Goal: Transaction & Acquisition: Download file/media

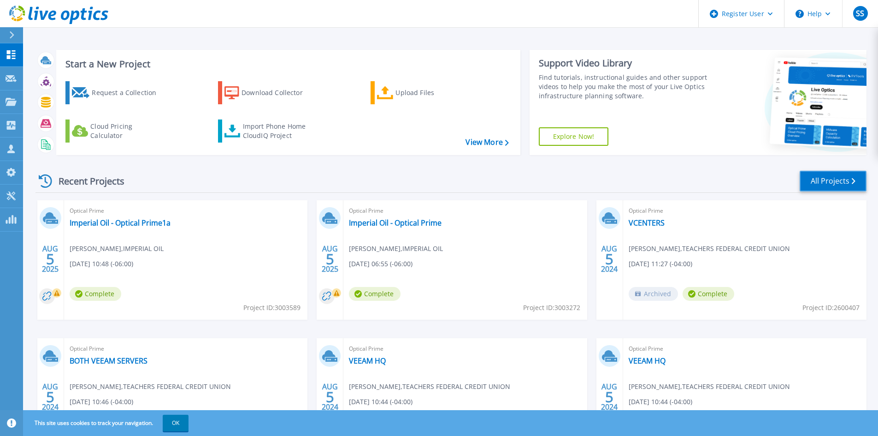
click at [845, 188] on link "All Projects" at bounding box center [833, 181] width 67 height 21
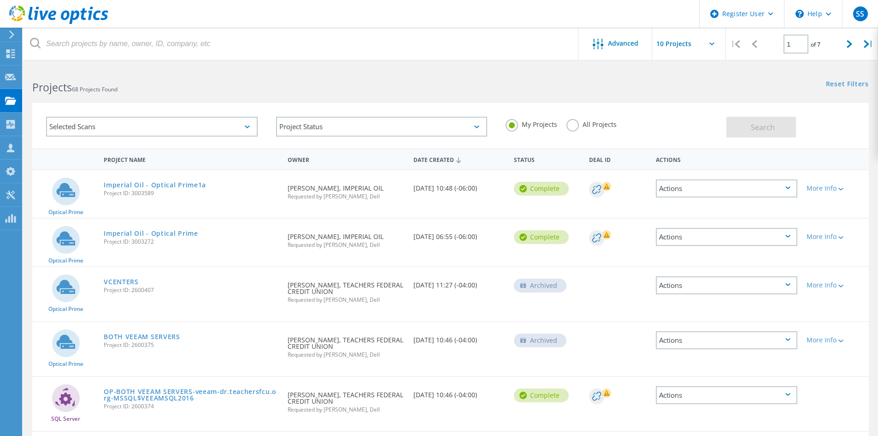
click at [567, 129] on div "All Projects" at bounding box center [591, 125] width 50 height 13
click at [509, 128] on label "My Projects" at bounding box center [532, 123] width 52 height 9
click at [0, 0] on input "My Projects" at bounding box center [0, 0] width 0 height 0
click at [857, 48] on div at bounding box center [849, 44] width 19 height 33
type input "2"
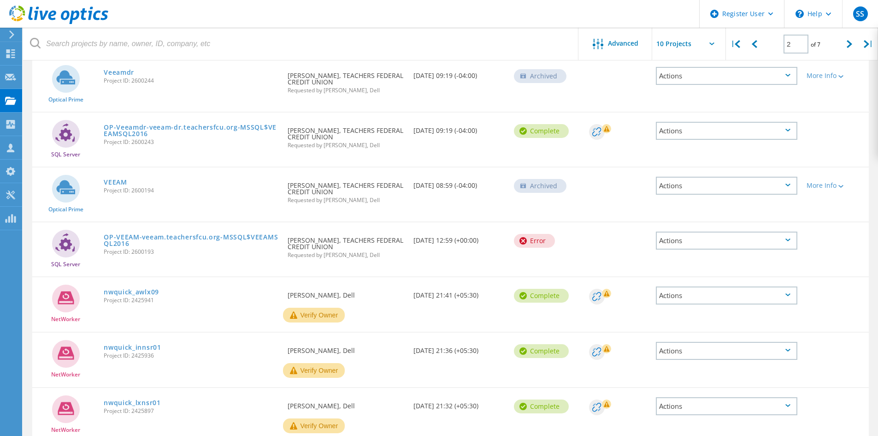
scroll to position [320, 0]
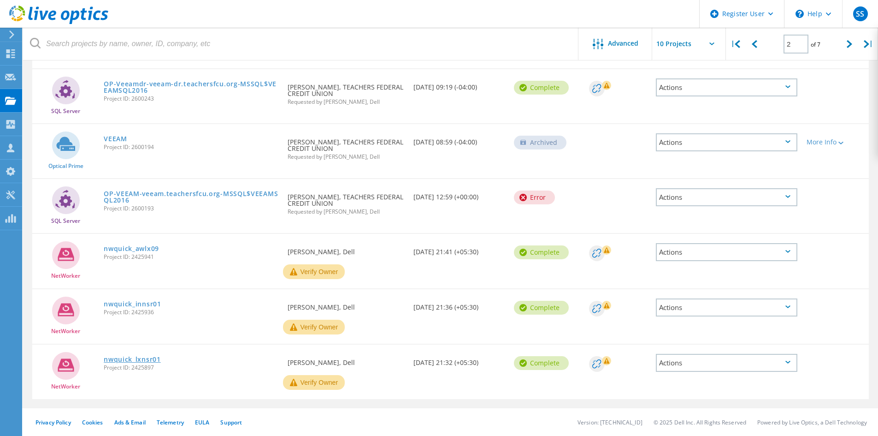
drag, startPoint x: 122, startPoint y: 358, endPoint x: 126, endPoint y: 358, distance: 4.6
click at [122, 358] on link "nwquick_lxnsr01" at bounding box center [132, 359] width 57 height 6
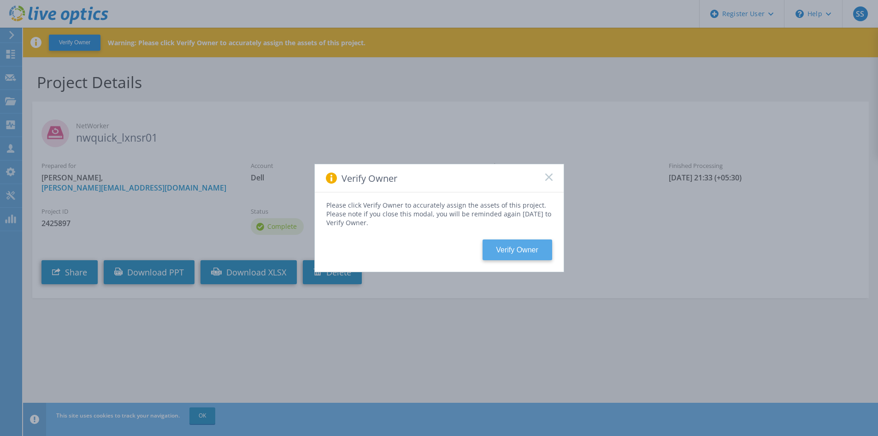
click at [516, 247] on button "Verify Owner" at bounding box center [518, 249] width 70 height 21
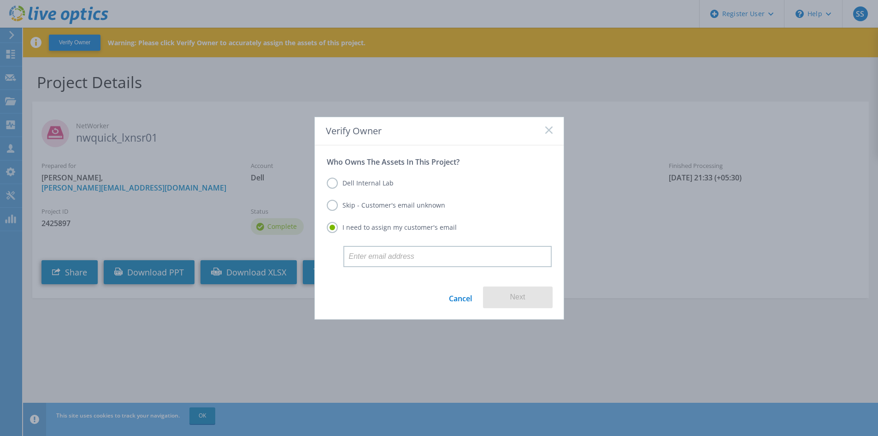
click at [378, 210] on label "Skip - Customer's email unknown" at bounding box center [386, 205] width 118 height 11
click at [0, 0] on input "Skip - Customer's email unknown" at bounding box center [0, 0] width 0 height 0
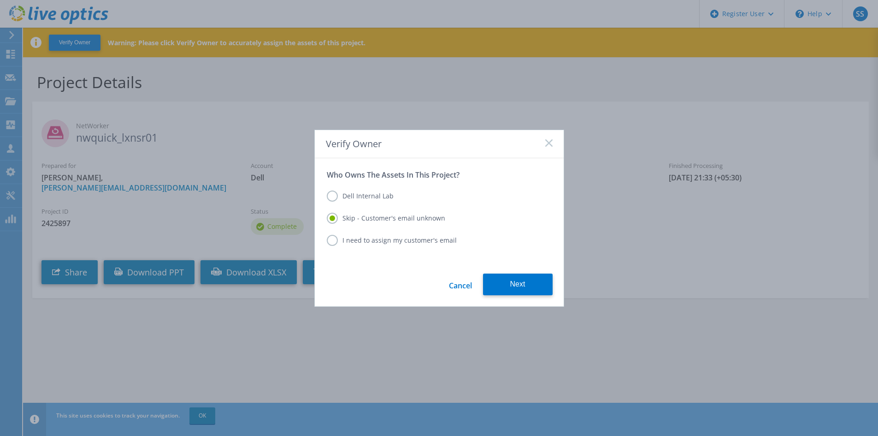
click at [519, 295] on div "Cancel Next" at bounding box center [439, 289] width 249 height 33
click at [514, 289] on button "Next" at bounding box center [518, 284] width 70 height 22
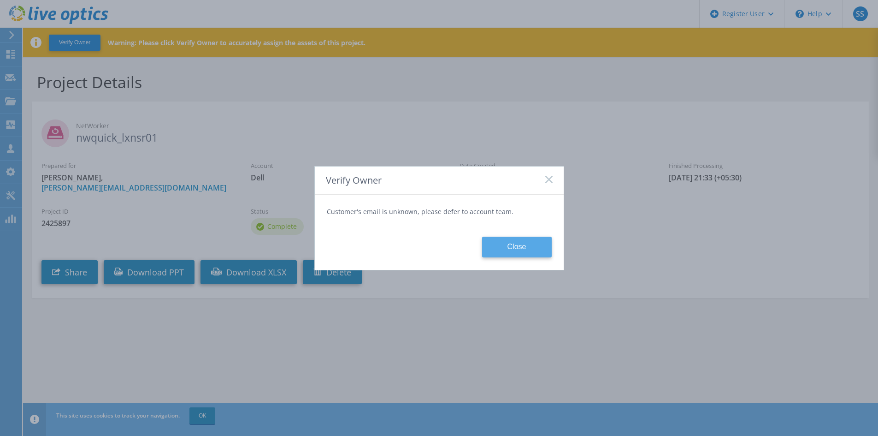
click at [531, 247] on button "Close" at bounding box center [517, 246] width 70 height 21
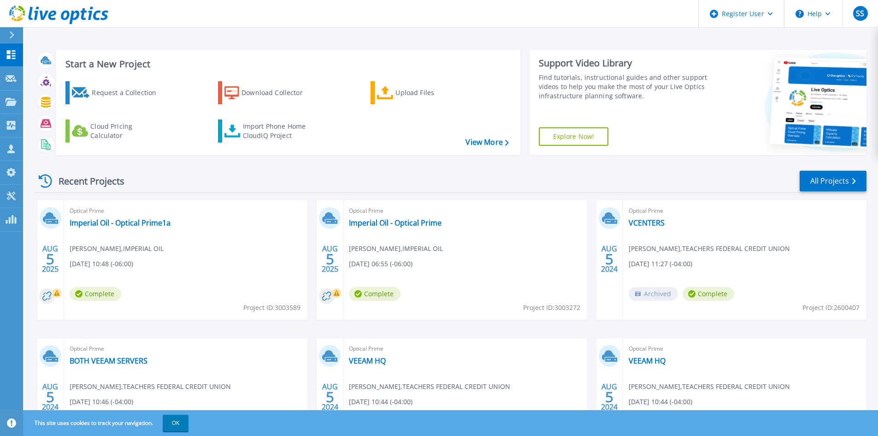
click at [596, 129] on link "Explore Now!" at bounding box center [574, 136] width 70 height 18
click at [815, 9] on button "Help" at bounding box center [813, 14] width 58 height 28
click at [815, 42] on link "Explore Helpful Articles" at bounding box center [836, 39] width 103 height 23
click at [12, 32] on icon at bounding box center [11, 34] width 5 height 7
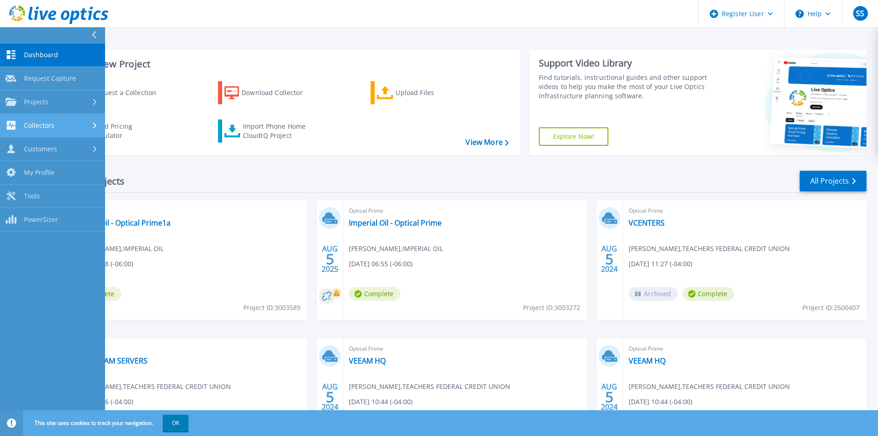
click at [80, 124] on div "Collectors" at bounding box center [53, 125] width 94 height 9
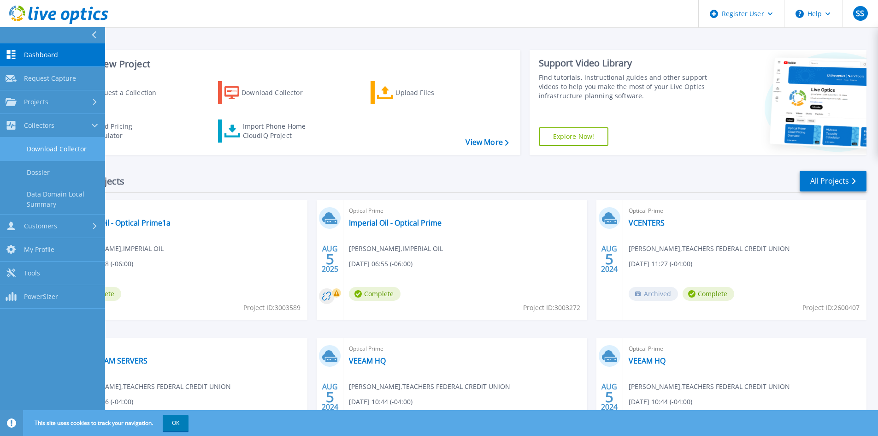
click at [72, 142] on link "Download Collector" at bounding box center [52, 149] width 105 height 24
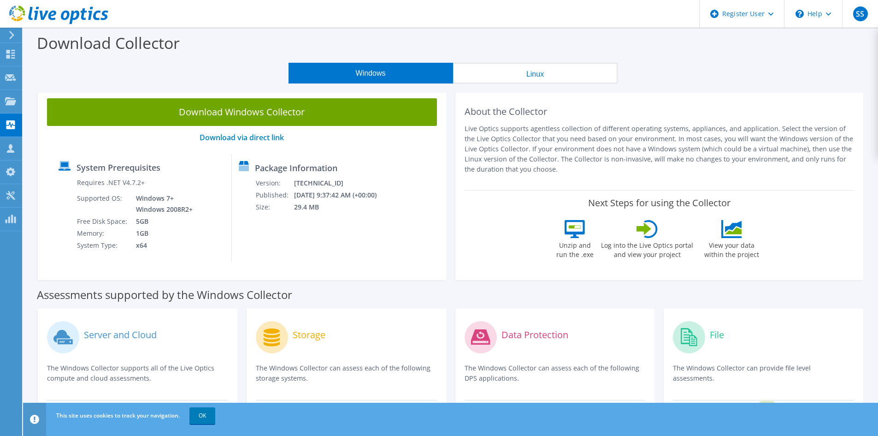
click at [518, 80] on button "Linux" at bounding box center [535, 73] width 165 height 21
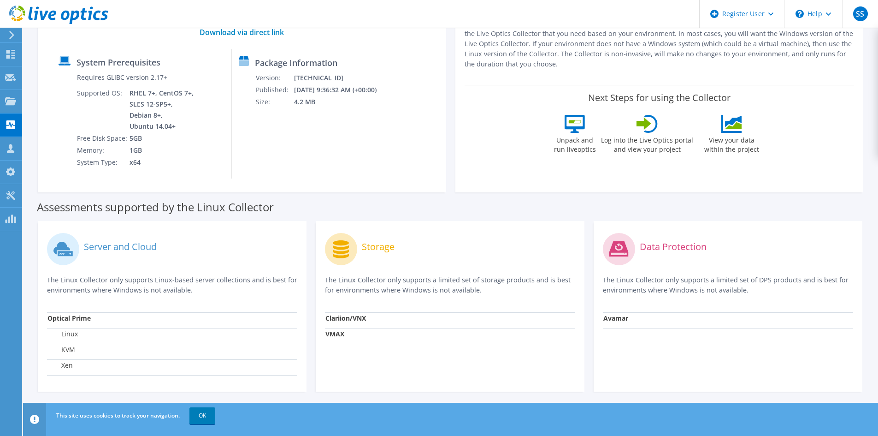
scroll to position [108, 0]
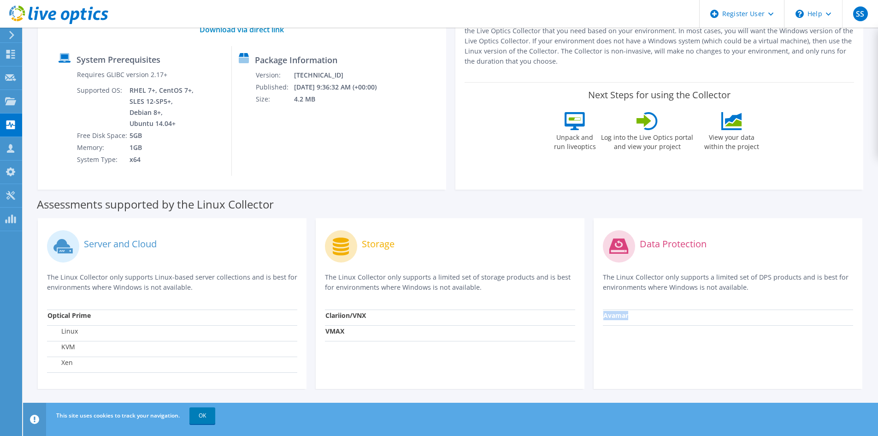
drag, startPoint x: 604, startPoint y: 314, endPoint x: 641, endPoint y: 314, distance: 36.9
click at [641, 314] on td "Avamar" at bounding box center [728, 317] width 250 height 16
click at [627, 312] on strong "Avamar" at bounding box center [615, 315] width 25 height 9
click at [613, 313] on strong "Avamar" at bounding box center [615, 315] width 25 height 9
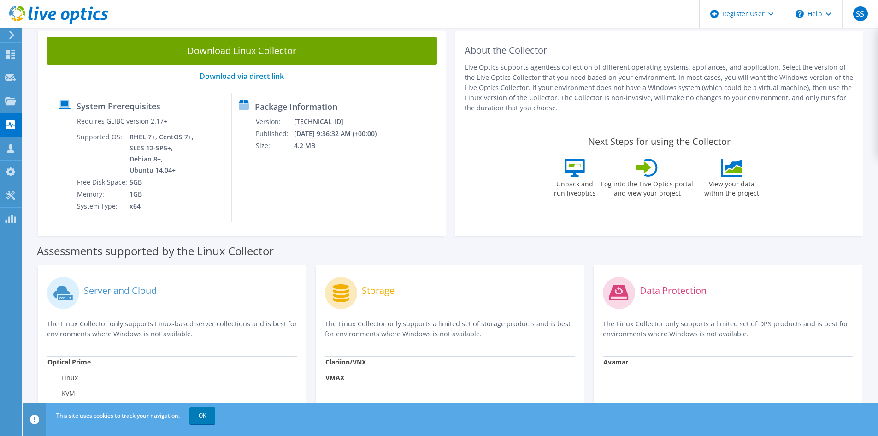
scroll to position [0, 0]
